Goal: Leave review/rating: Leave review/rating

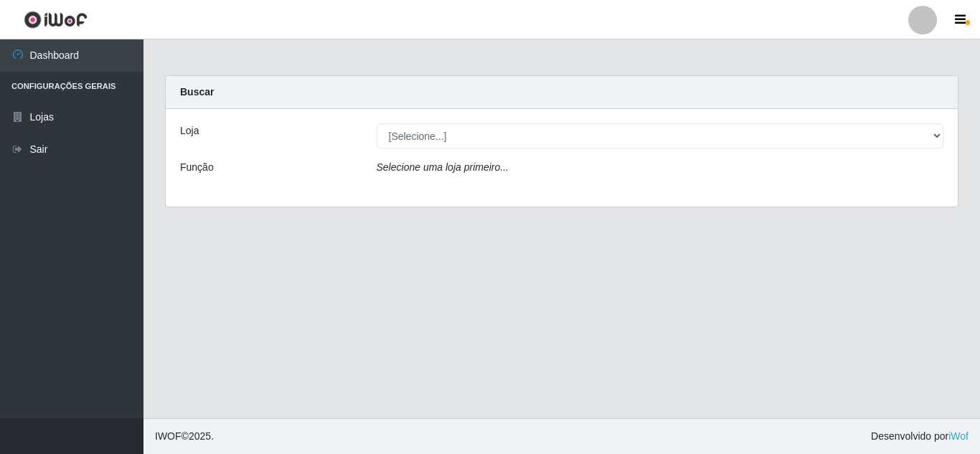
click at [42, 19] on img at bounding box center [56, 20] width 64 height 18
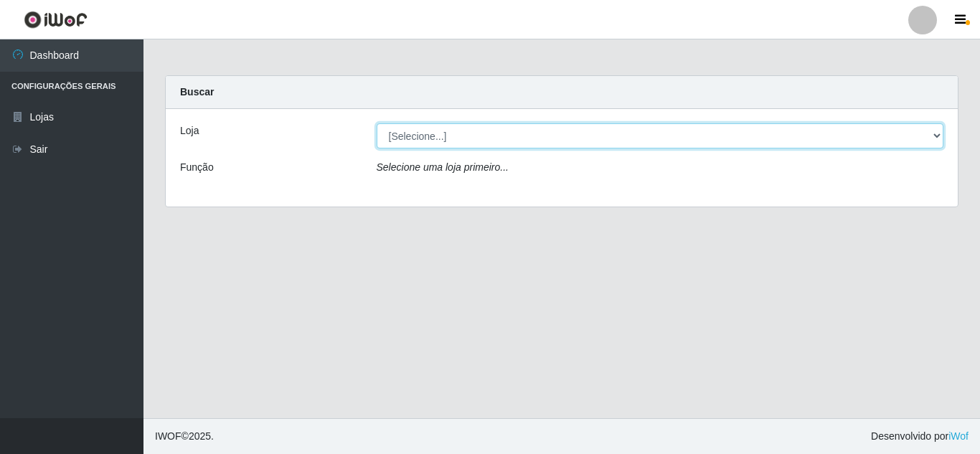
click at [522, 138] on select "[Selecione...] Rede Compras Supermercados - LOJA 5" at bounding box center [660, 135] width 567 height 25
select select "397"
click at [377, 123] on select "[Selecione...] Rede Compras Supermercados - LOJA 5" at bounding box center [660, 135] width 567 height 25
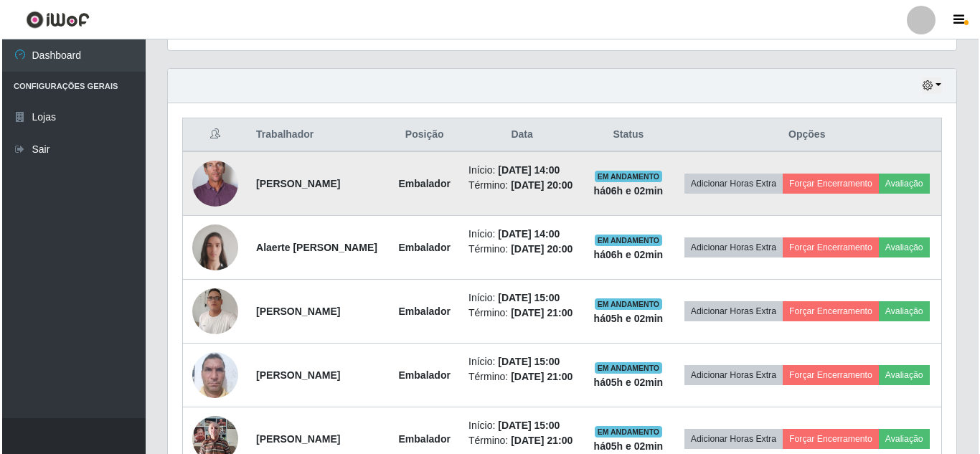
scroll to position [473, 0]
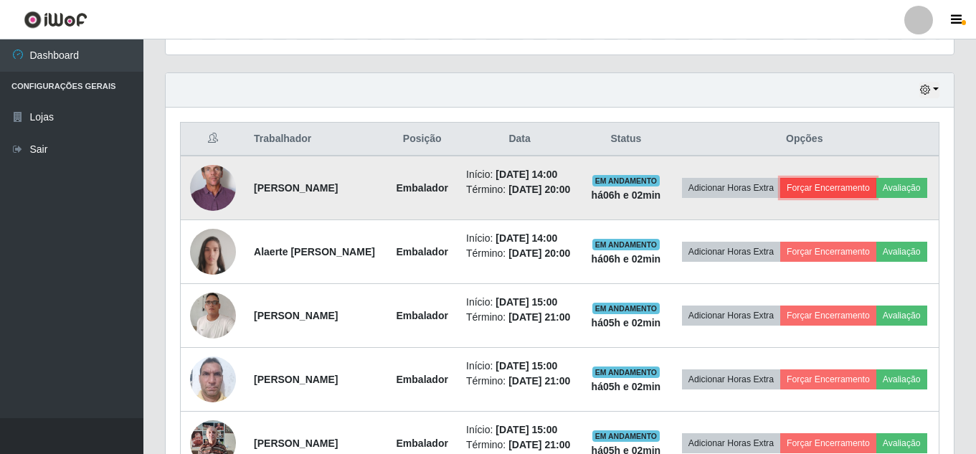
click at [860, 182] on button "Forçar Encerramento" at bounding box center [829, 188] width 96 height 20
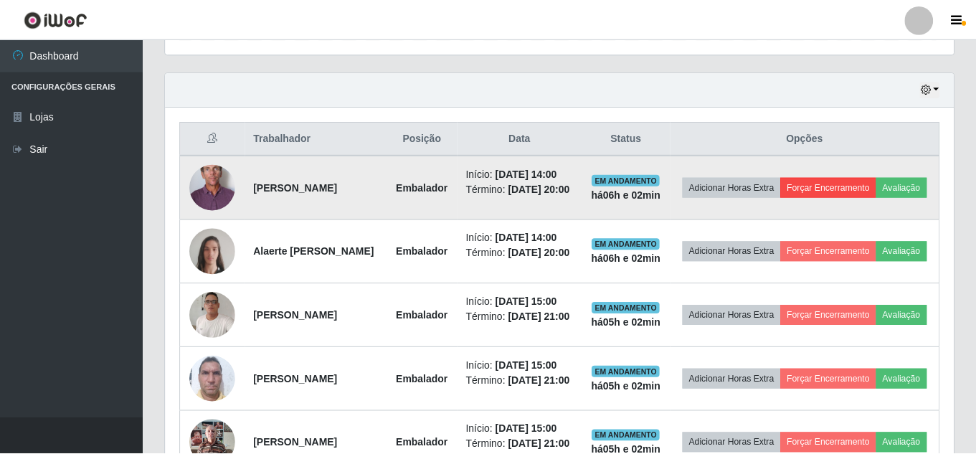
scroll to position [298, 781]
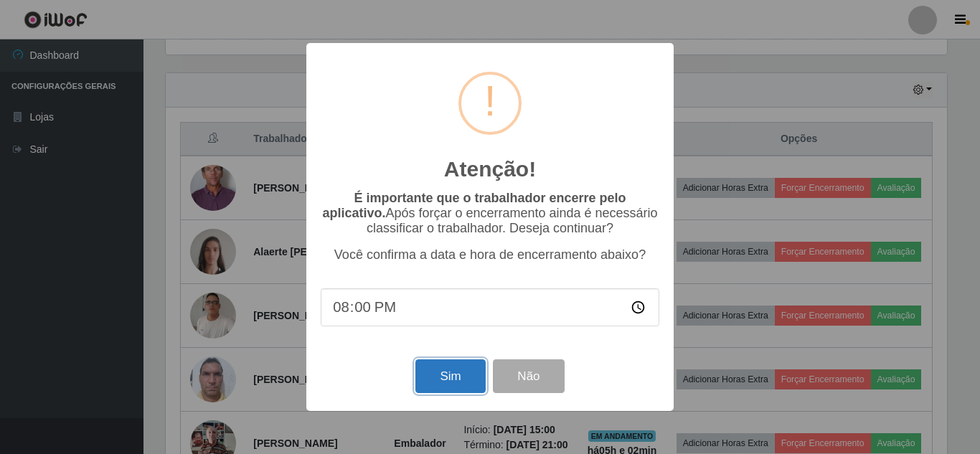
click at [468, 375] on button "Sim" at bounding box center [450, 376] width 70 height 34
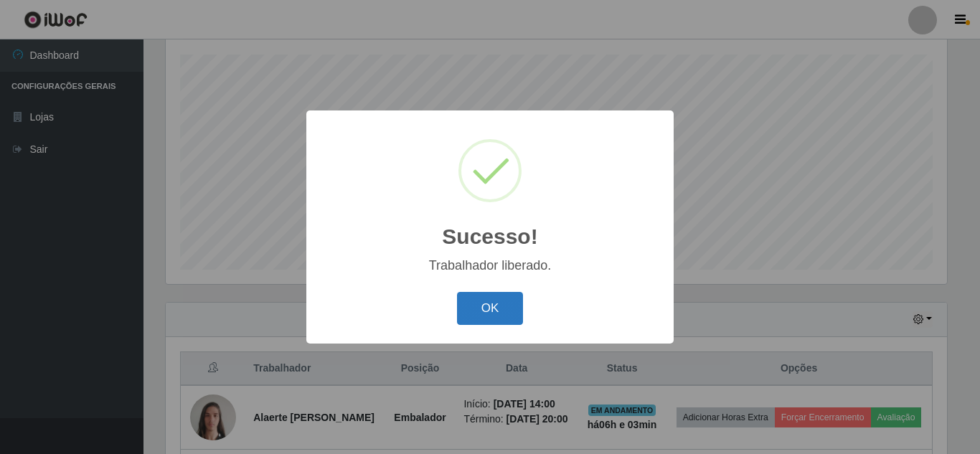
click at [494, 314] on button "OK" at bounding box center [490, 309] width 67 height 34
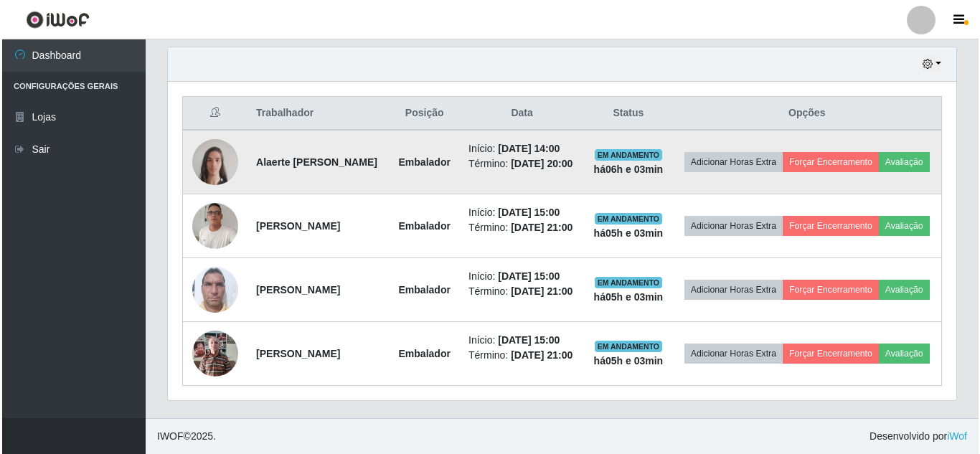
scroll to position [502, 0]
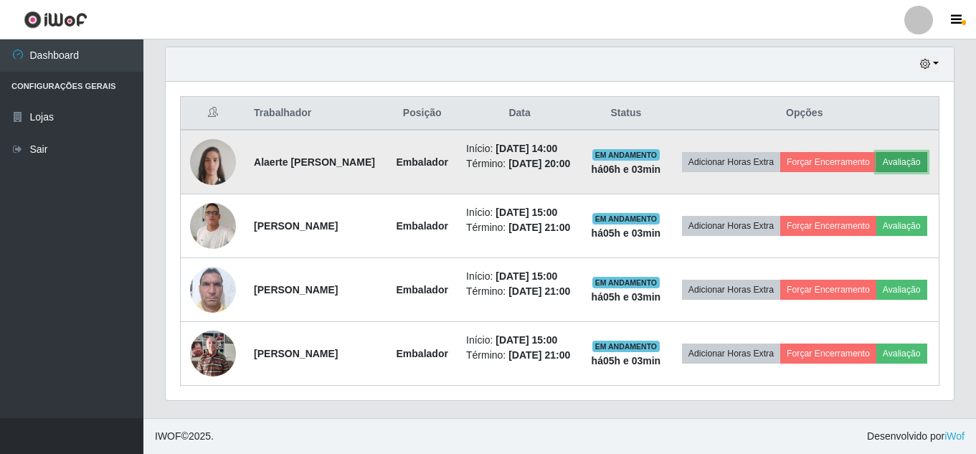
click at [877, 172] on button "Avaliação" at bounding box center [902, 162] width 51 height 20
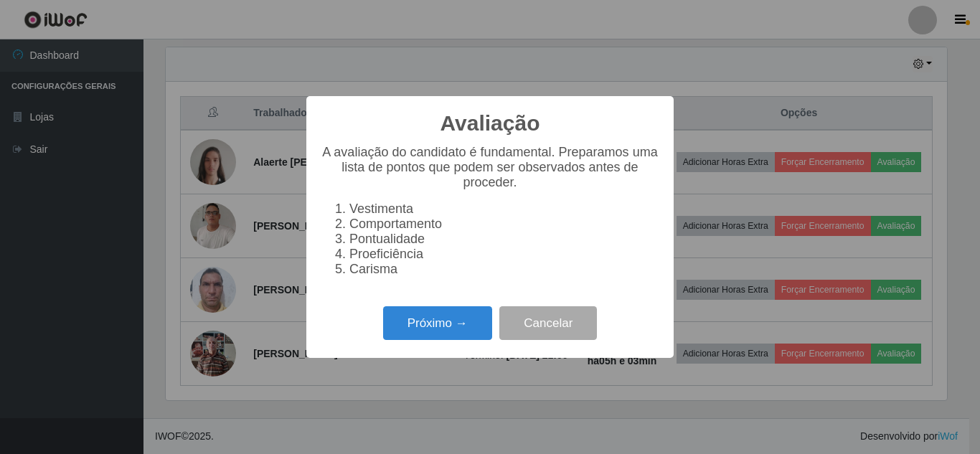
click at [781, 73] on div "Avaliação × A avaliação do candidato é fundamental. Preparamos uma lista de pon…" at bounding box center [490, 227] width 980 height 454
click at [576, 326] on button "Cancelar" at bounding box center [548, 323] width 98 height 34
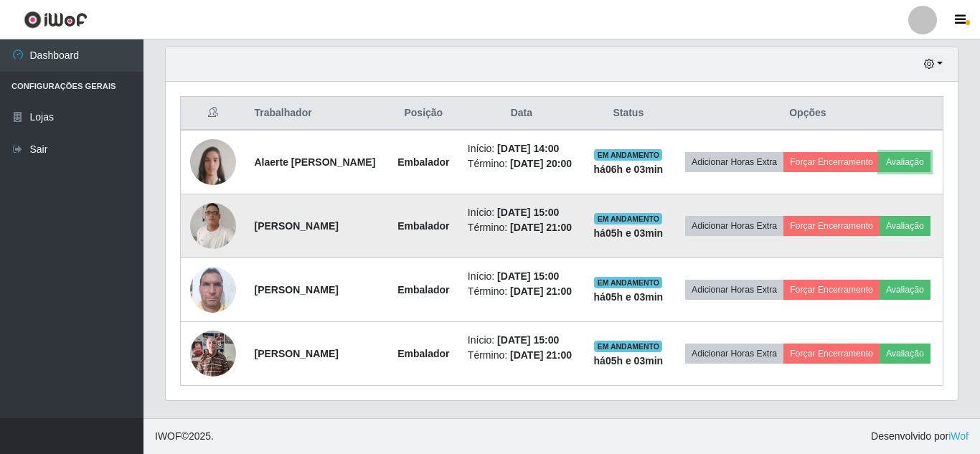
scroll to position [298, 788]
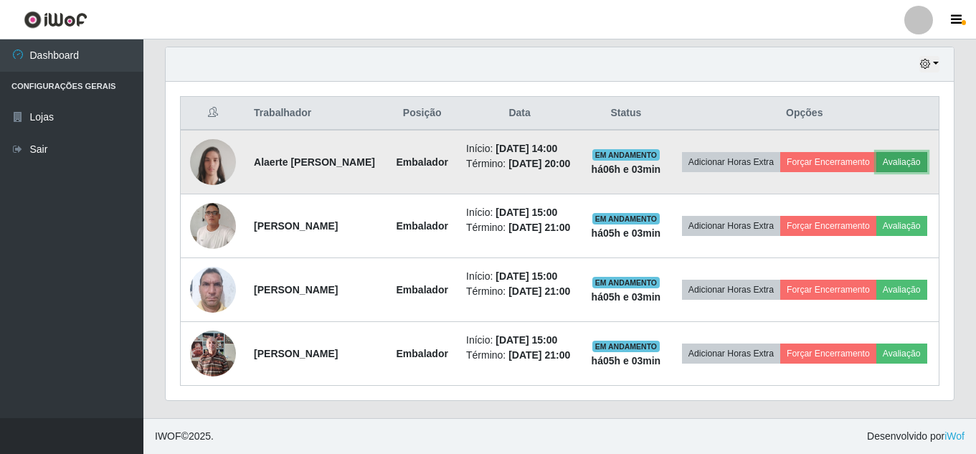
click at [877, 172] on button "Avaliação" at bounding box center [902, 162] width 51 height 20
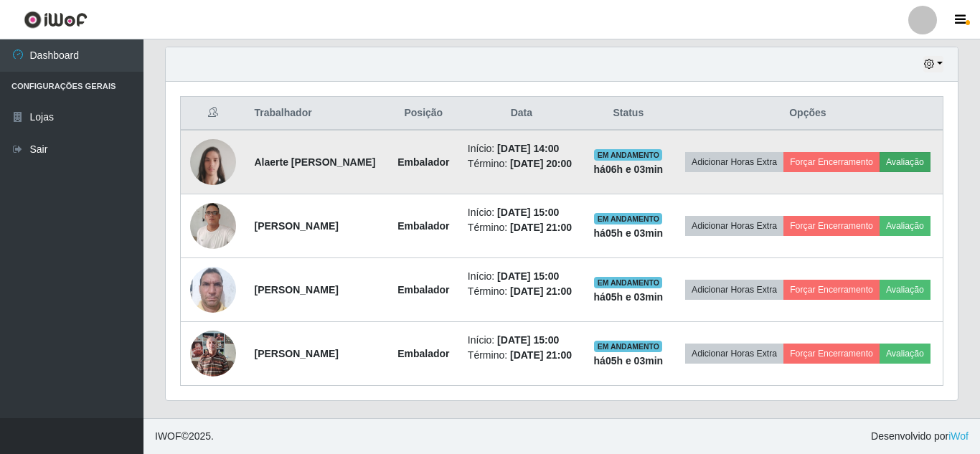
scroll to position [298, 781]
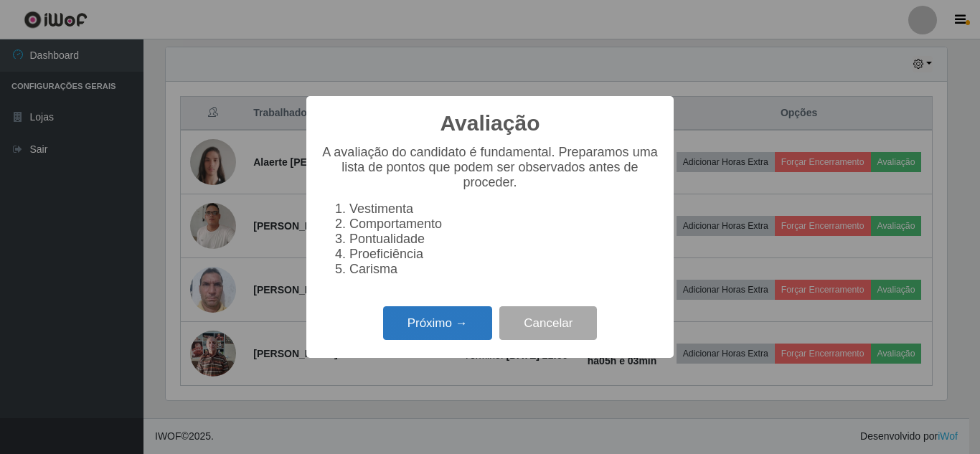
click at [438, 329] on button "Próximo →" at bounding box center [437, 323] width 109 height 34
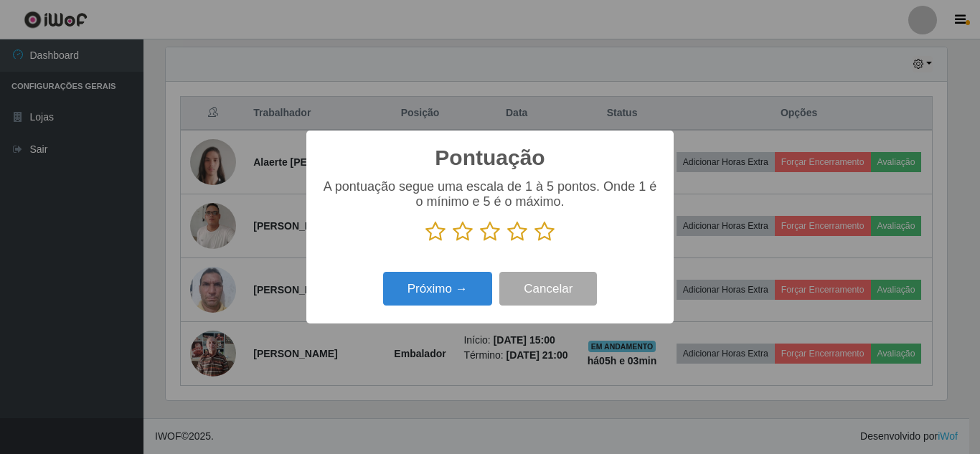
scroll to position [717120, 716636]
click at [543, 230] on icon at bounding box center [544, 232] width 20 height 22
click at [534, 242] on input "radio" at bounding box center [534, 242] width 0 height 0
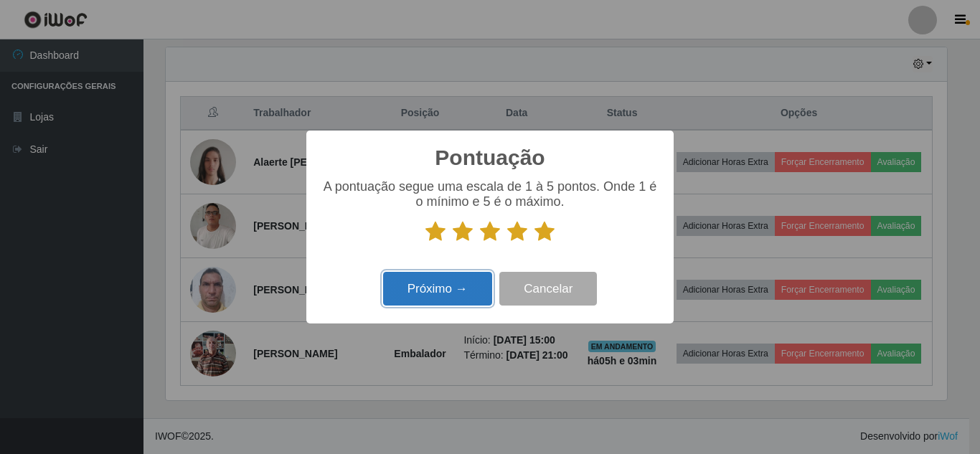
click at [439, 289] on button "Próximo →" at bounding box center [437, 289] width 109 height 34
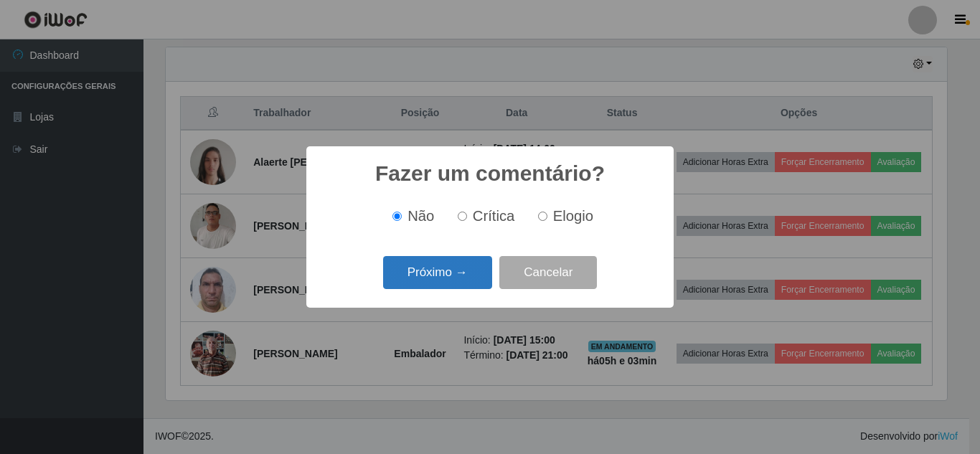
click at [478, 272] on button "Próximo →" at bounding box center [437, 273] width 109 height 34
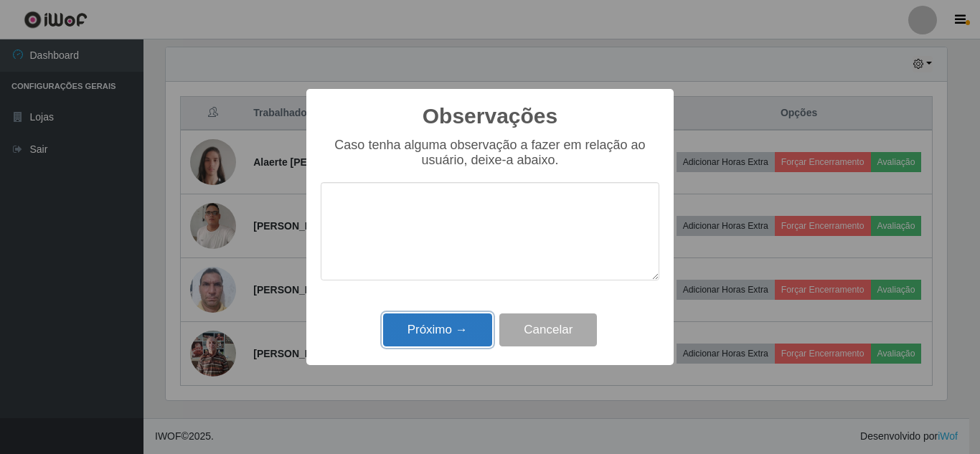
click at [475, 333] on button "Próximo →" at bounding box center [437, 331] width 109 height 34
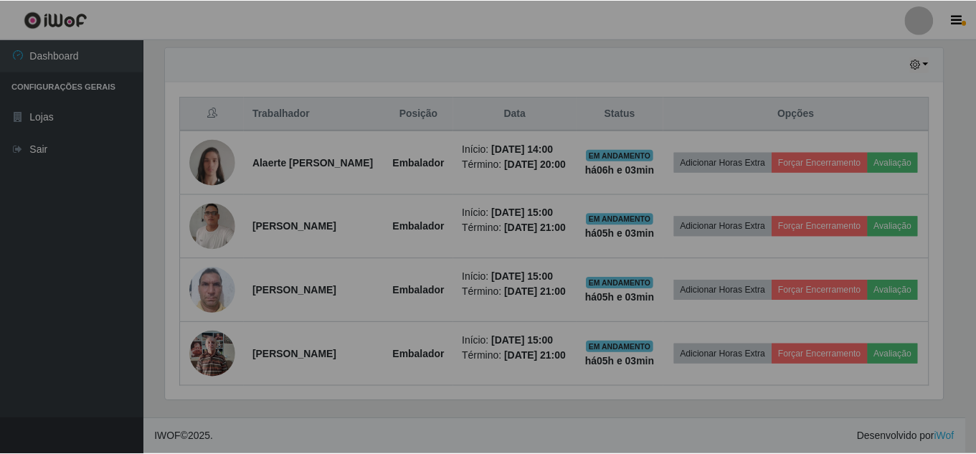
scroll to position [298, 788]
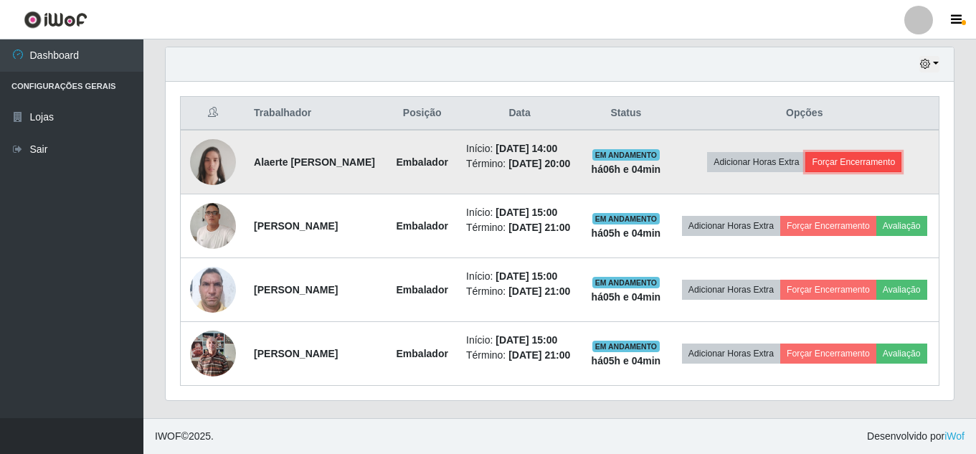
click at [857, 164] on button "Forçar Encerramento" at bounding box center [854, 162] width 96 height 20
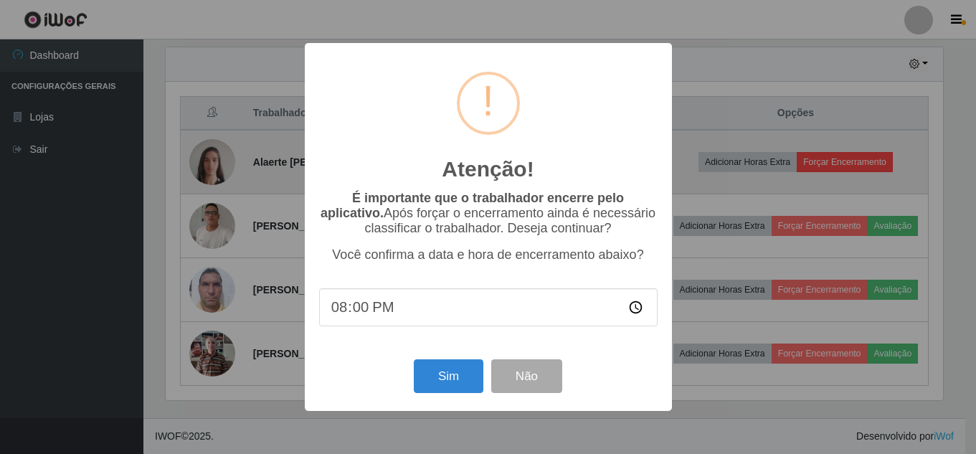
scroll to position [298, 781]
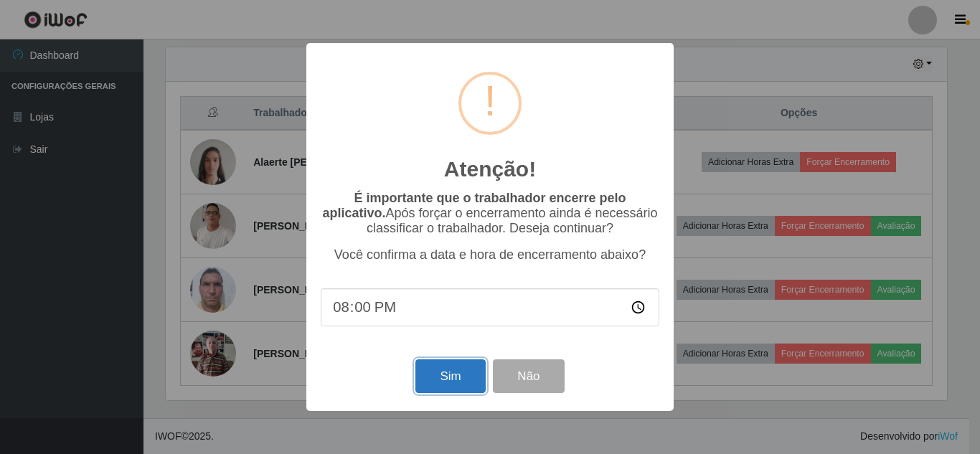
click at [452, 387] on button "Sim" at bounding box center [450, 376] width 70 height 34
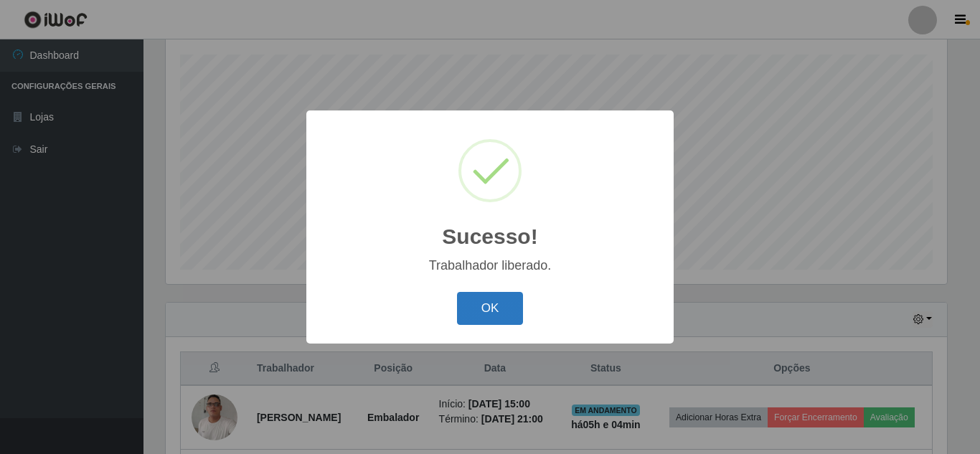
click at [501, 310] on button "OK" at bounding box center [490, 309] width 67 height 34
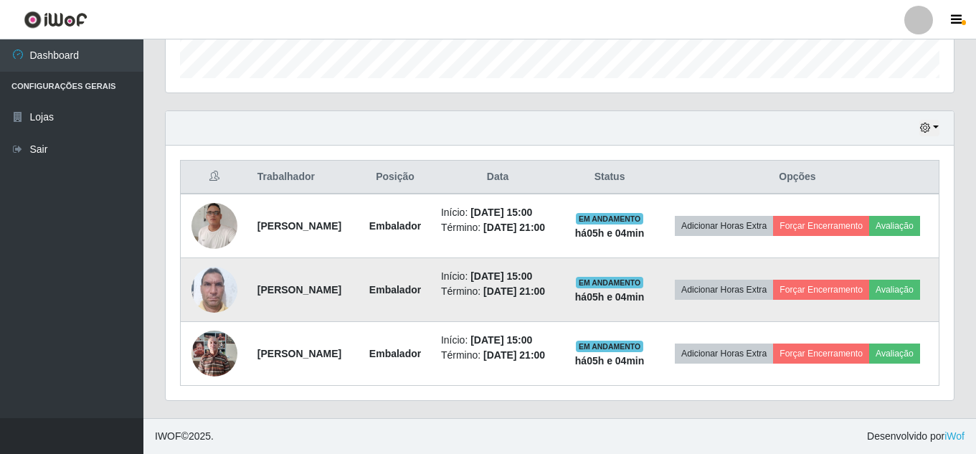
scroll to position [467, 0]
